Goal: Task Accomplishment & Management: Manage account settings

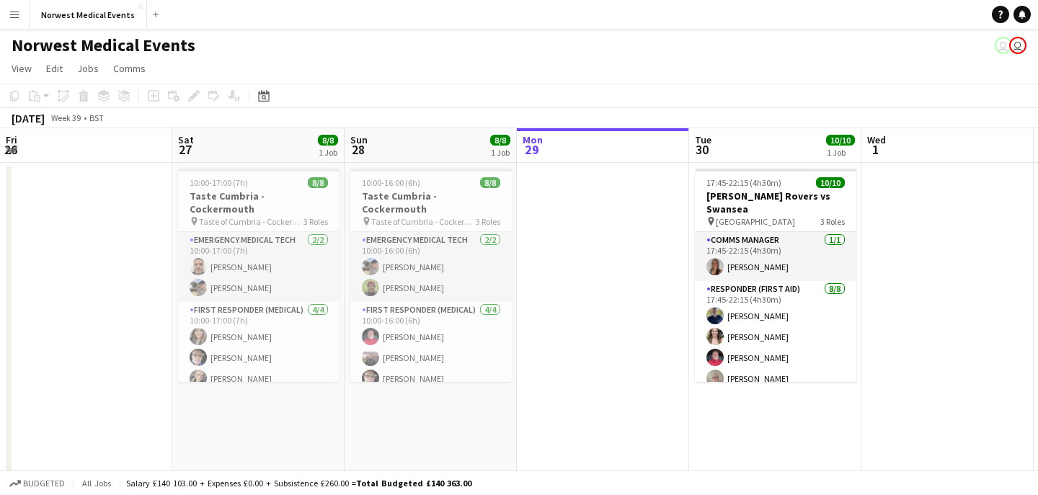
scroll to position [0, 345]
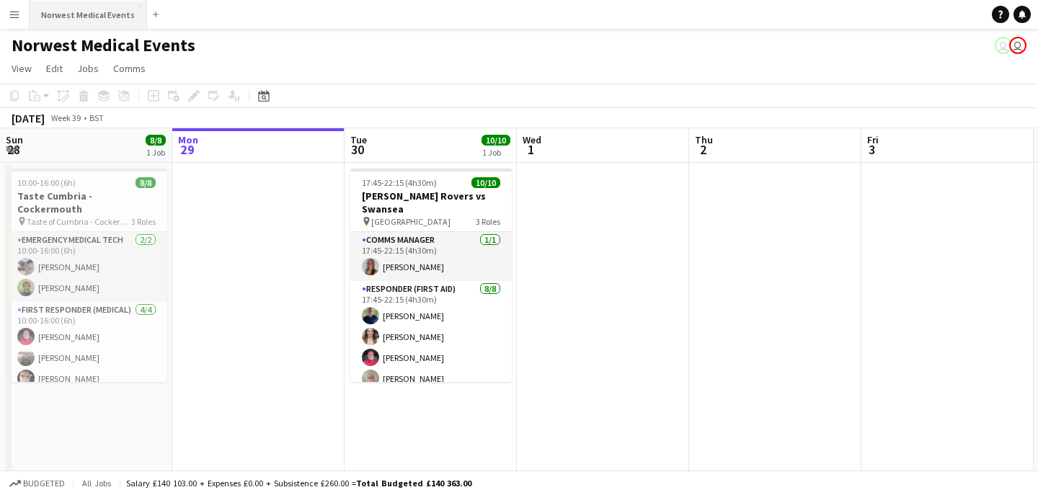
click at [97, 19] on button "Norwest Medical Events Close" at bounding box center [89, 15] width 118 height 28
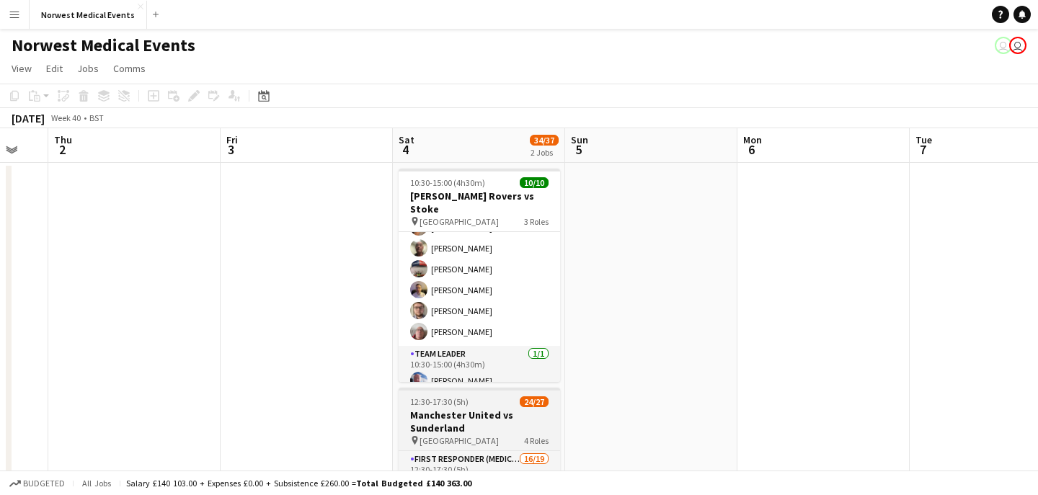
scroll to position [146, 0]
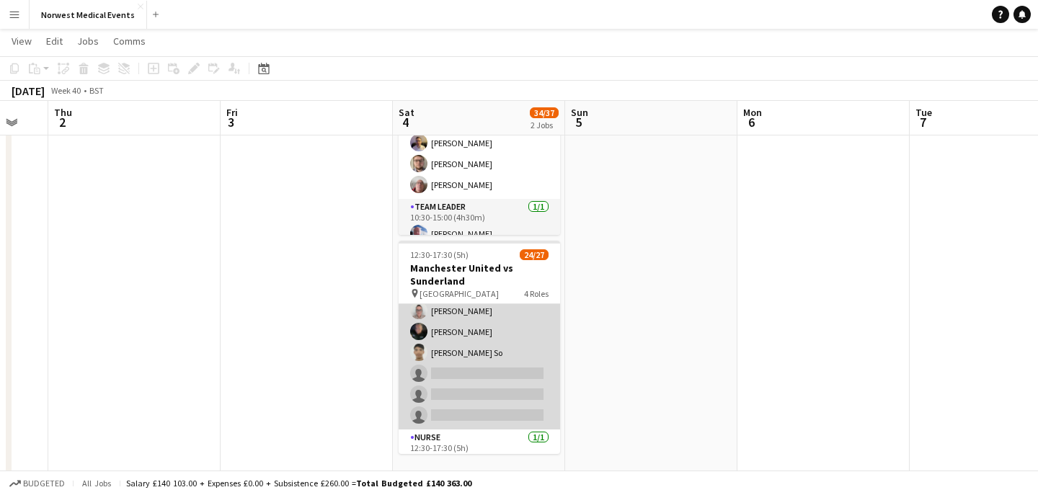
click at [496, 350] on app-card-role "First Responder (Medical) 16/19 12:30-17:30 (5h) [PERSON_NAME] [PERSON_NAME] [P…" at bounding box center [480, 216] width 162 height 425
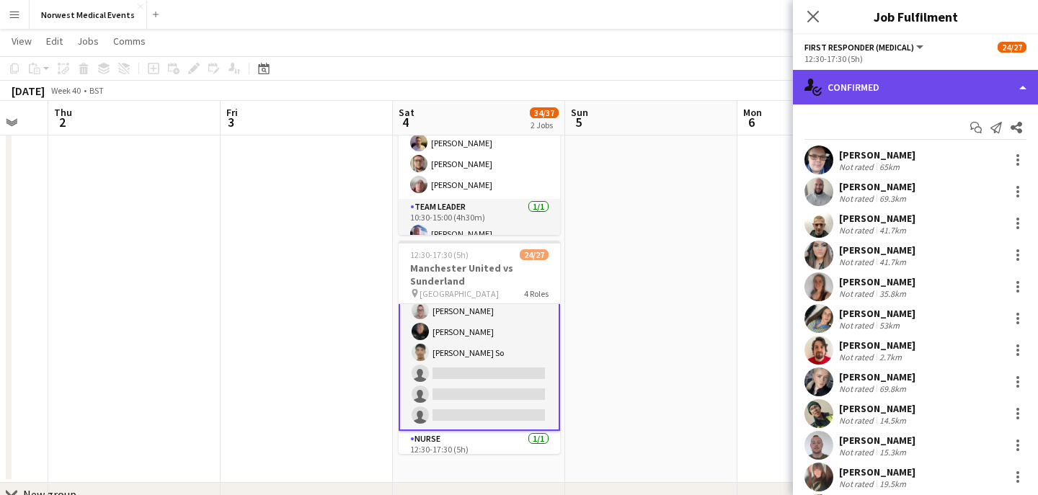
click at [907, 93] on div "single-neutral-actions-check-2 Confirmed" at bounding box center [915, 87] width 245 height 35
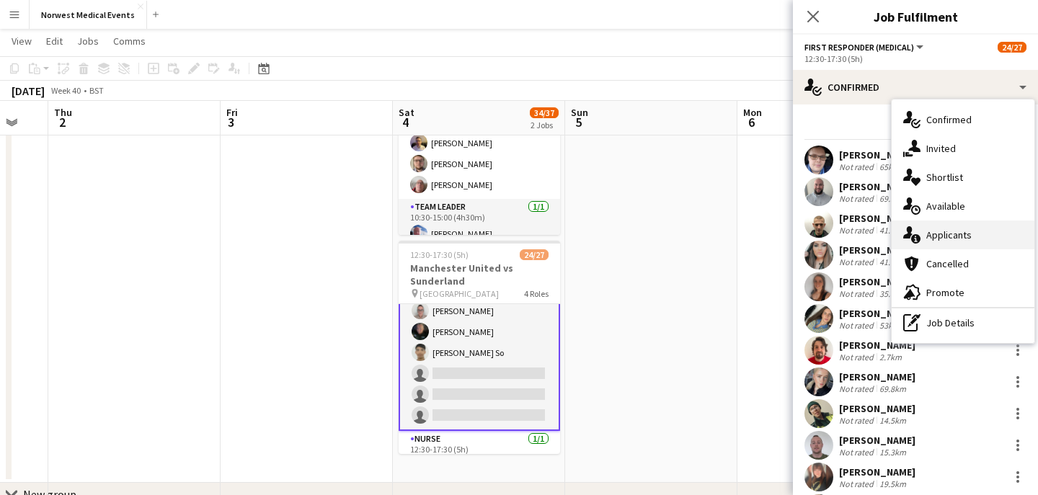
click at [959, 234] on span "Applicants" at bounding box center [949, 235] width 45 height 13
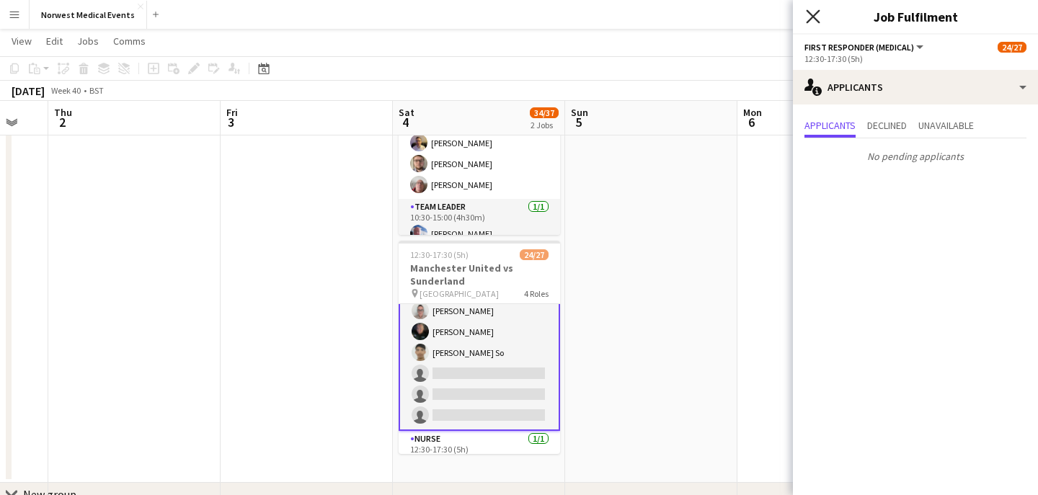
click at [814, 12] on icon "Close pop-in" at bounding box center [813, 16] width 14 height 14
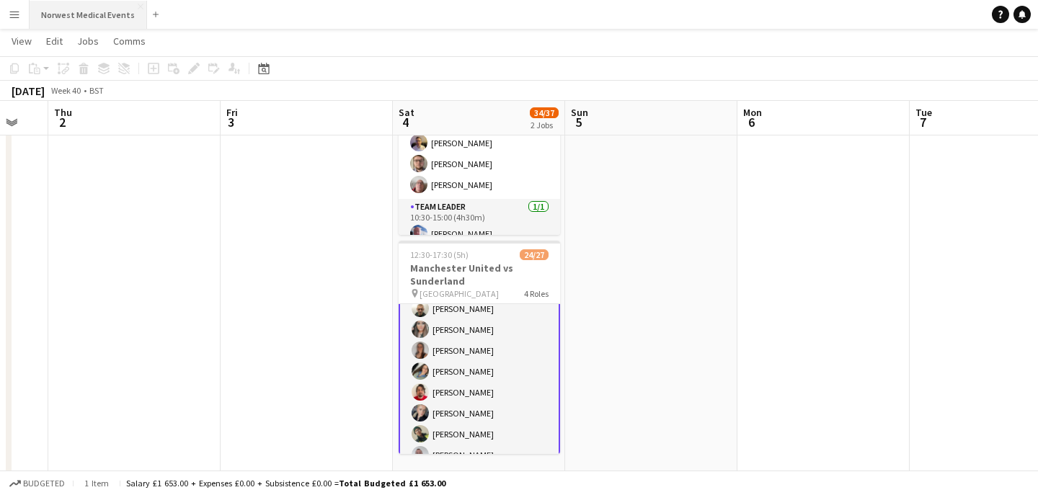
scroll to position [0, 0]
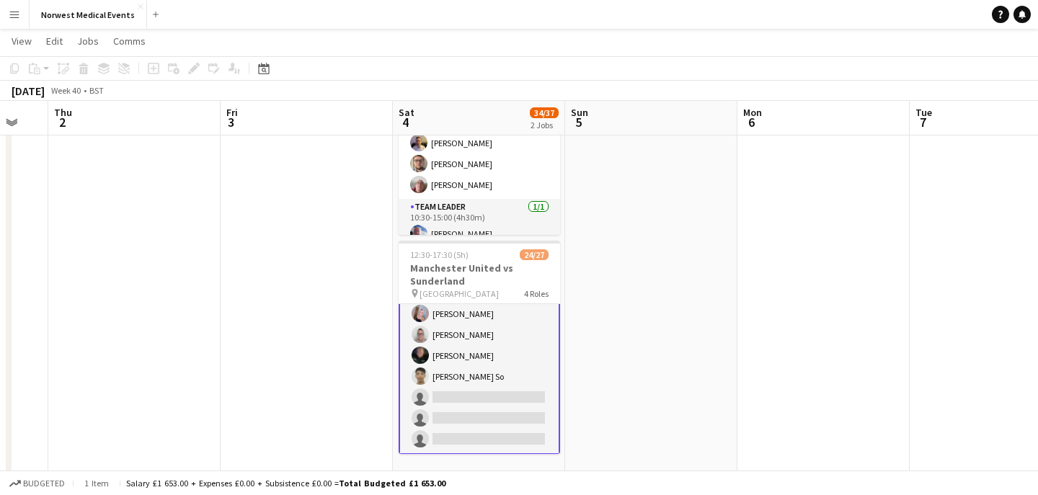
click at [498, 374] on app-card-role "First Responder (Medical) 16/19 12:30-17:30 (5h) [PERSON_NAME] [PERSON_NAME] [P…" at bounding box center [480, 241] width 162 height 428
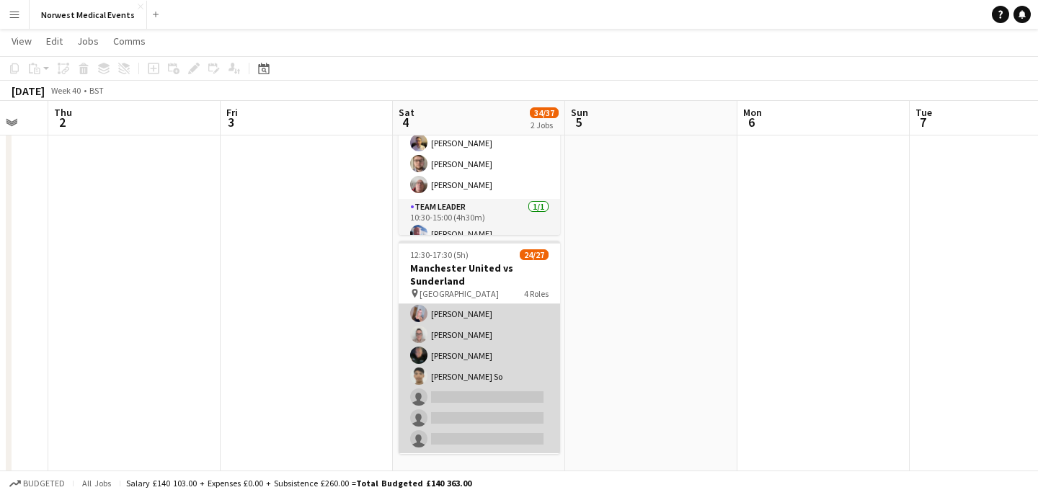
click at [498, 376] on app-card-role "First Responder (Medical) 16/19 12:30-17:30 (5h) [PERSON_NAME] [PERSON_NAME] [P…" at bounding box center [480, 240] width 162 height 425
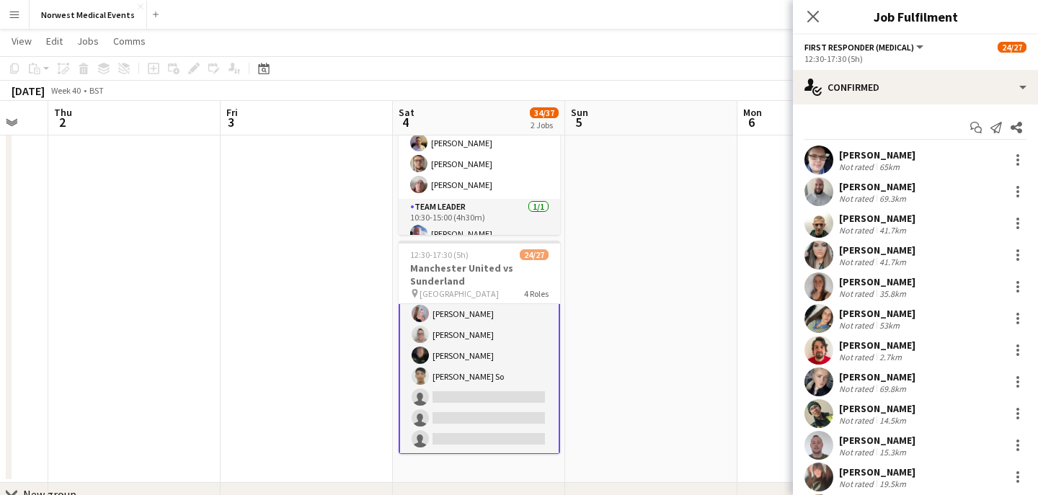
scroll to position [292, 0]
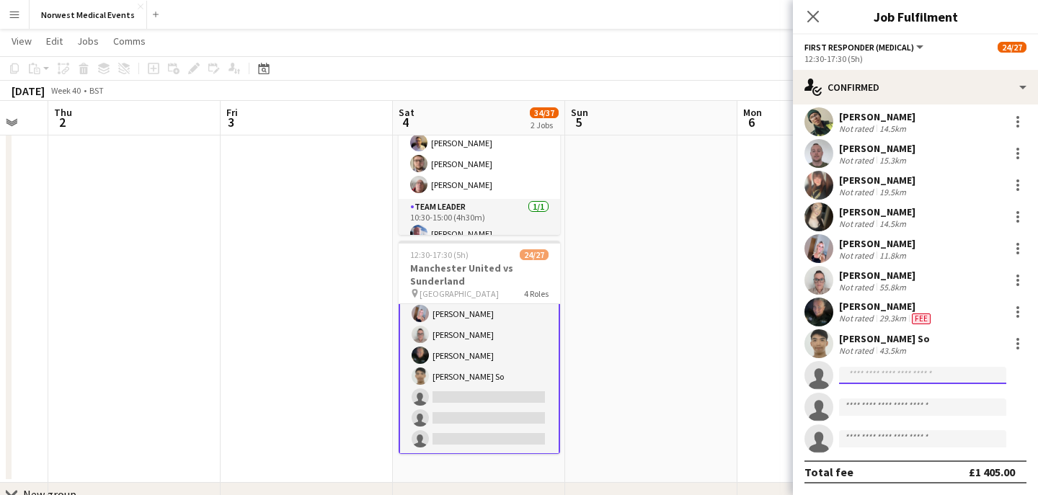
click at [891, 374] on input at bounding box center [922, 375] width 167 height 17
type input "*"
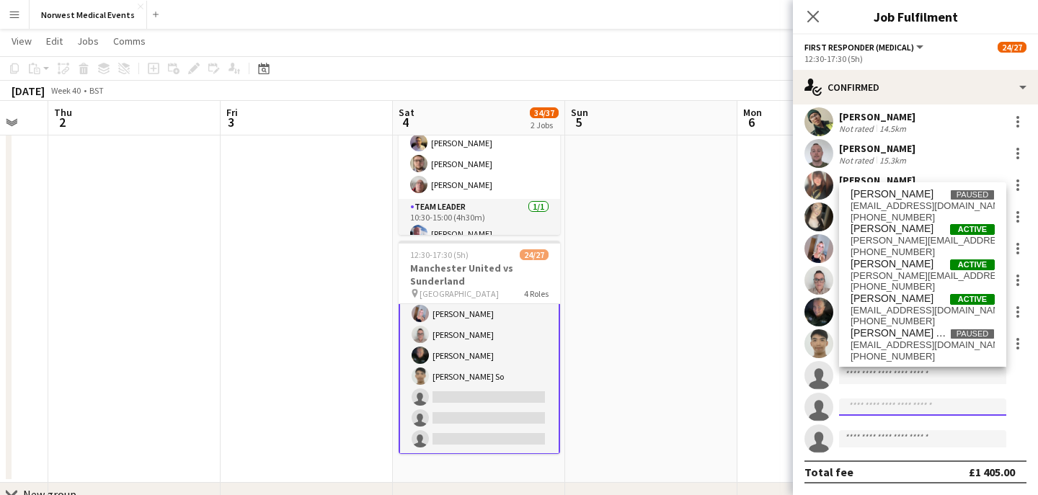
click at [908, 412] on input at bounding box center [922, 407] width 167 height 17
click at [906, 379] on input at bounding box center [922, 375] width 167 height 17
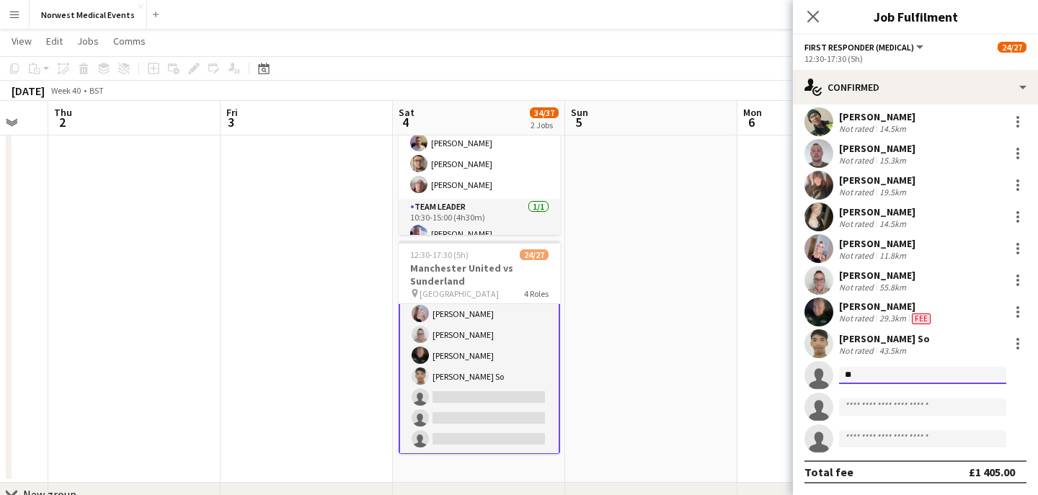
type input "*"
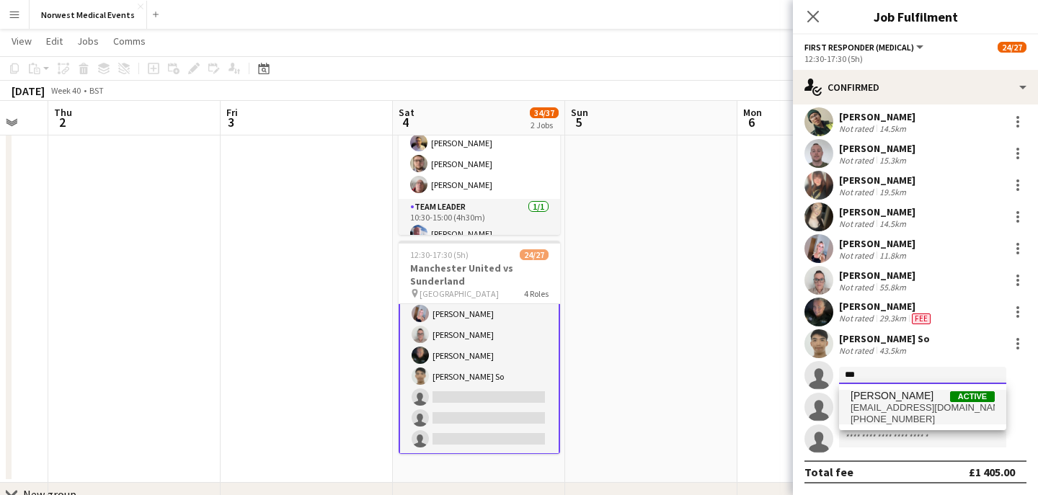
type input "***"
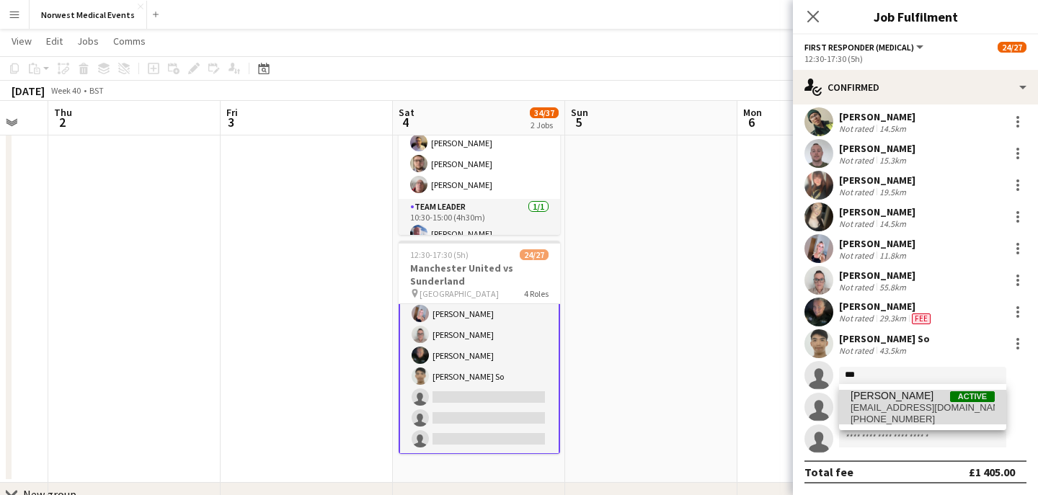
click at [922, 397] on span "[PERSON_NAME]" at bounding box center [892, 396] width 83 height 12
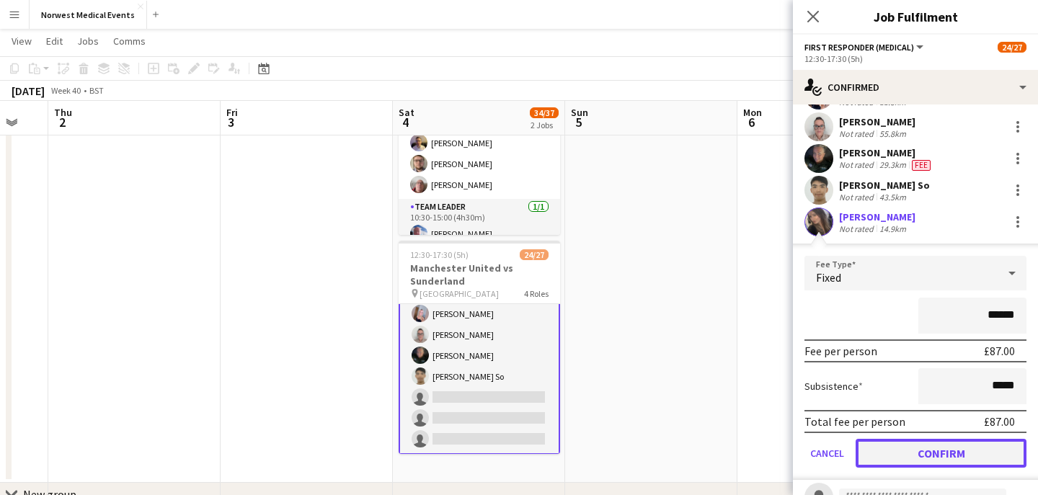
click at [944, 452] on button "Confirm" at bounding box center [941, 453] width 171 height 29
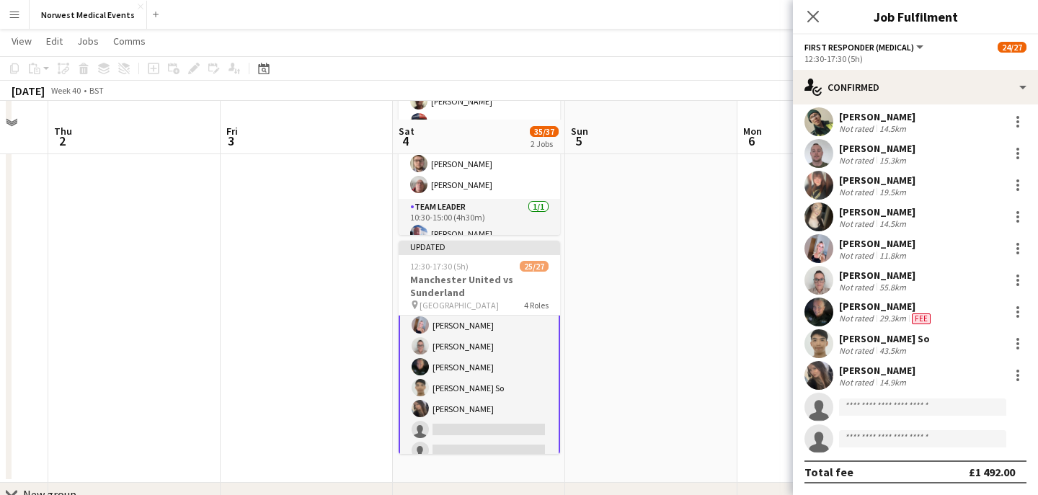
scroll to position [198, 0]
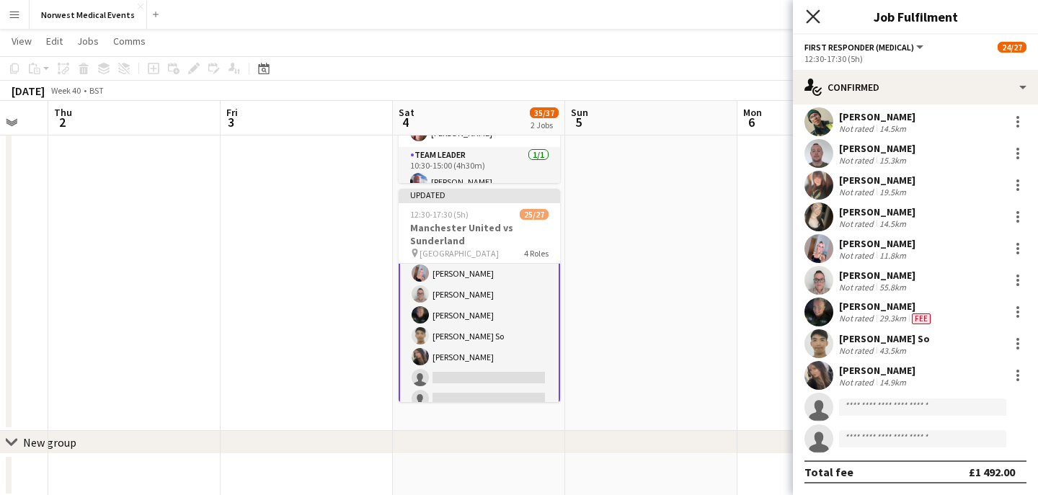
click at [813, 16] on icon at bounding box center [813, 16] width 14 height 14
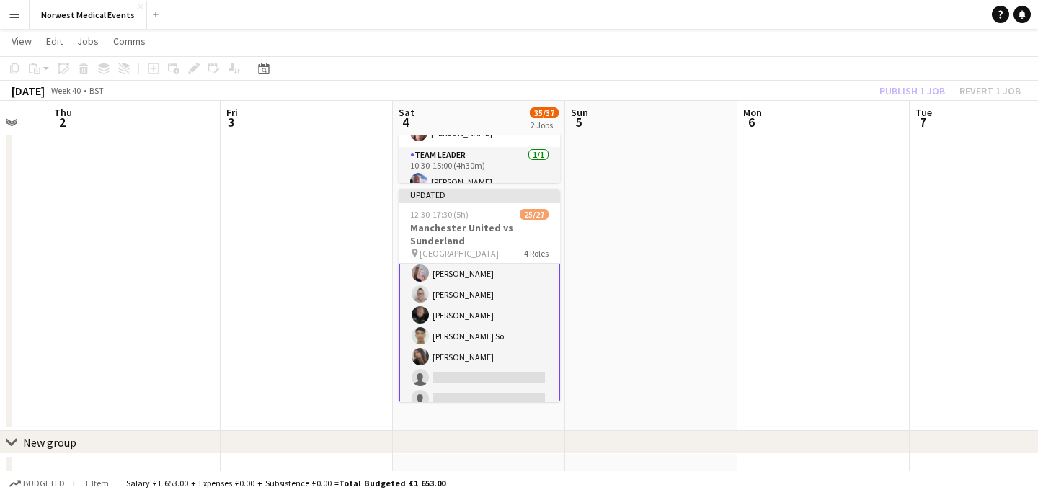
click at [909, 89] on div "Publish 1 job Revert 1 job" at bounding box center [950, 90] width 176 height 19
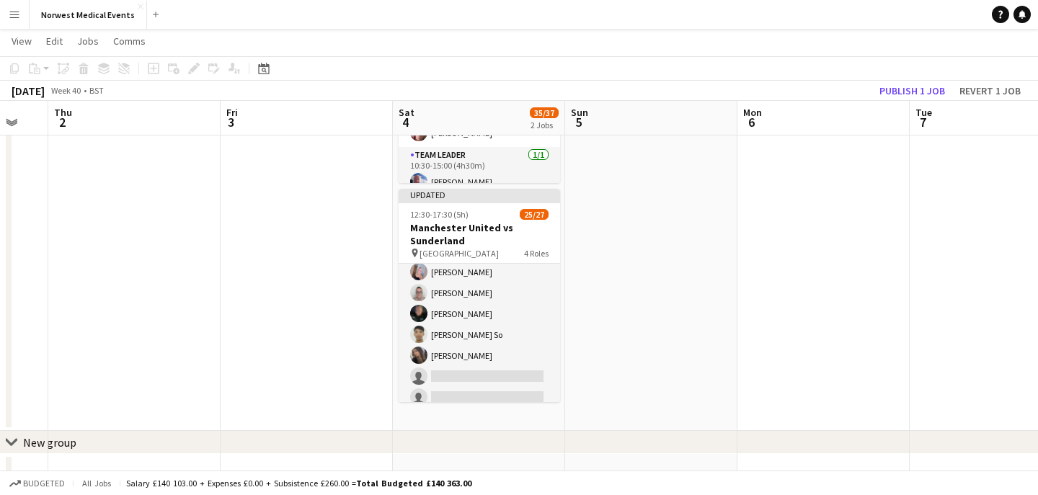
scroll to position [276, 0]
click at [909, 89] on button "Publish 1 job" at bounding box center [912, 90] width 77 height 19
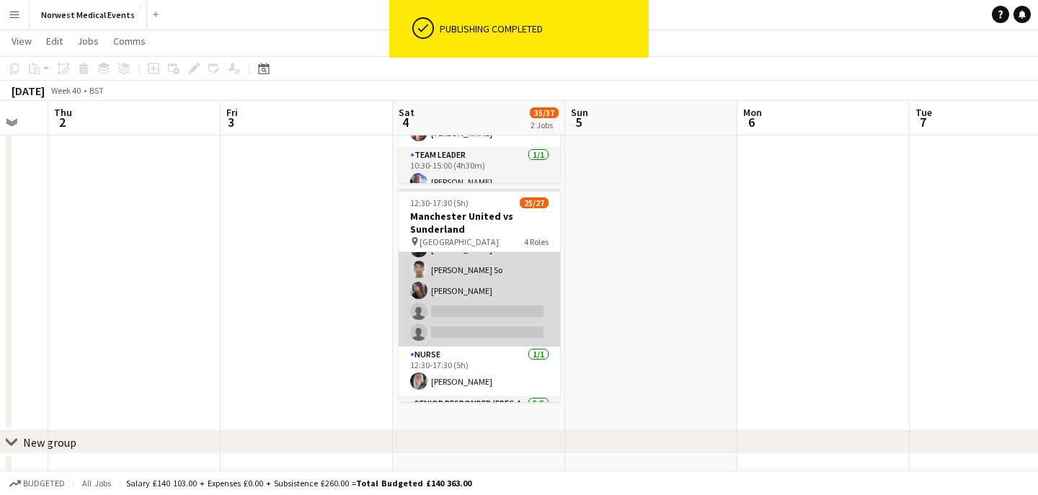
click at [500, 308] on app-card-role "First Responder (Medical) 17/19 12:30-17:30 (5h) [PERSON_NAME] [PERSON_NAME] [P…" at bounding box center [480, 133] width 162 height 425
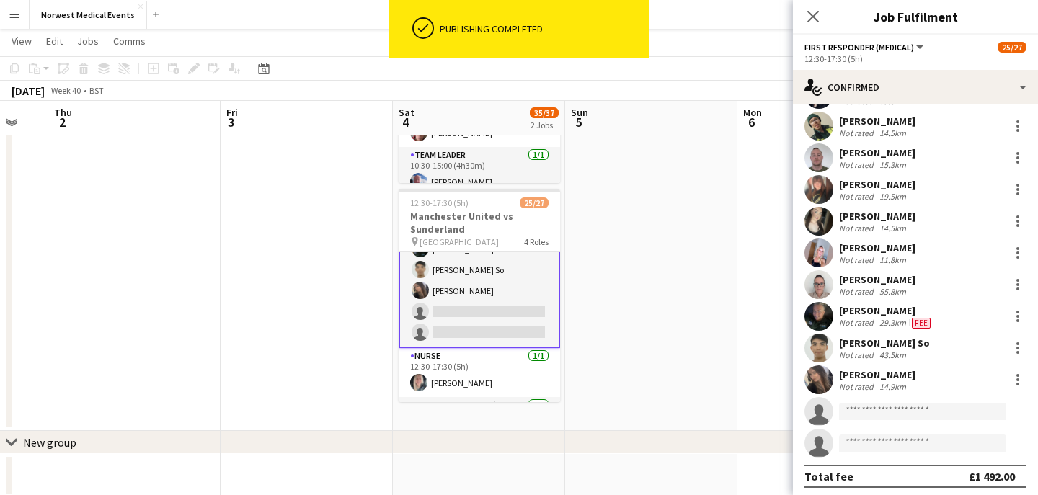
scroll to position [292, 0]
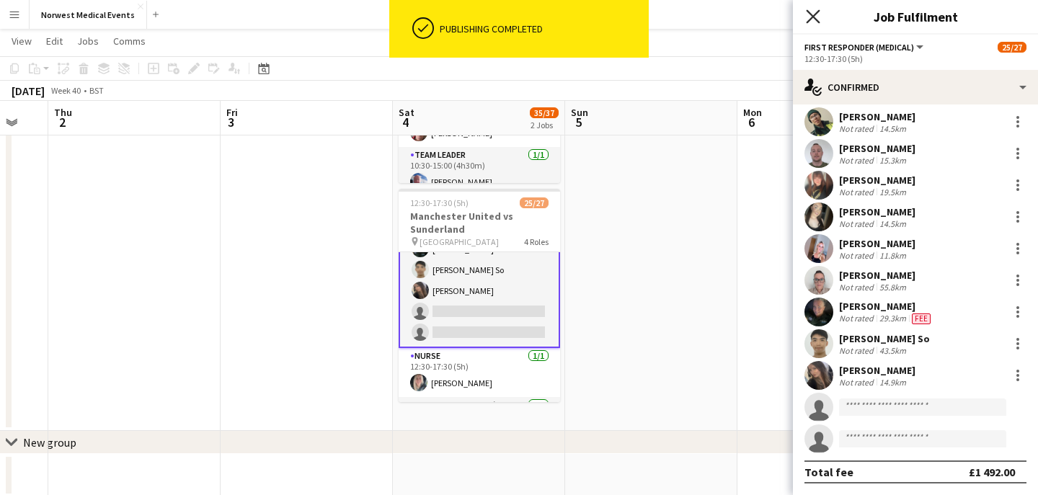
click at [813, 21] on icon "Close pop-in" at bounding box center [813, 16] width 14 height 14
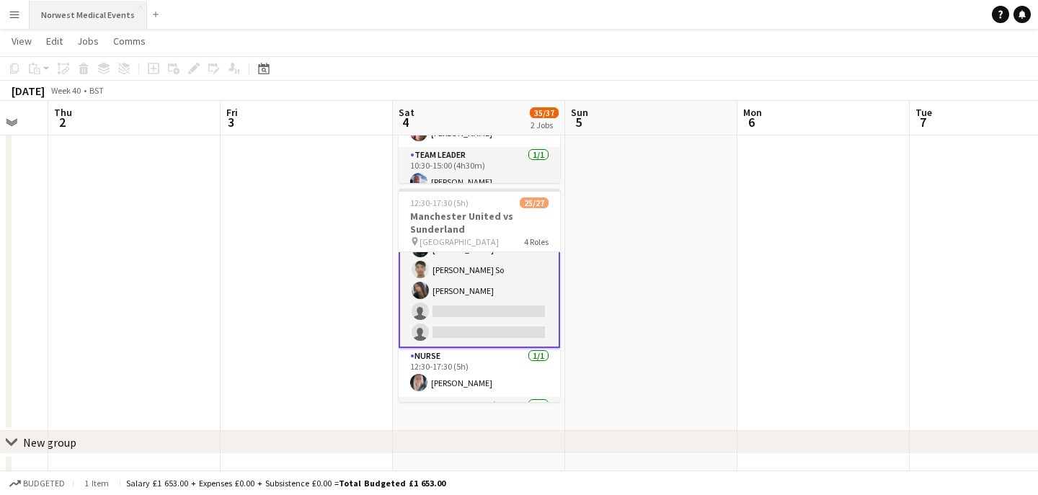
click at [98, 17] on button "Norwest Medical Events Close" at bounding box center [89, 15] width 118 height 28
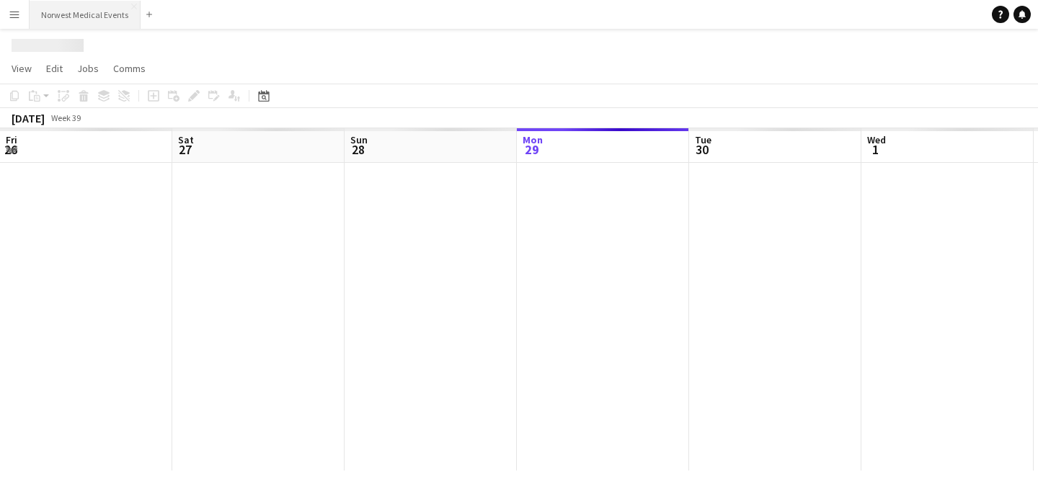
scroll to position [0, 345]
